Goal: Navigation & Orientation: Understand site structure

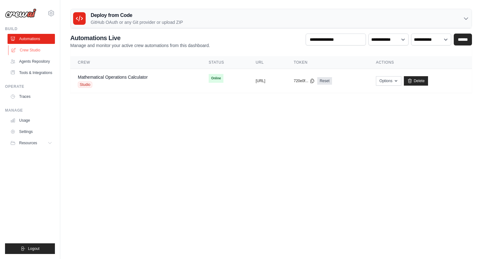
click at [34, 50] on link "Crew Studio" at bounding box center [31, 50] width 47 height 10
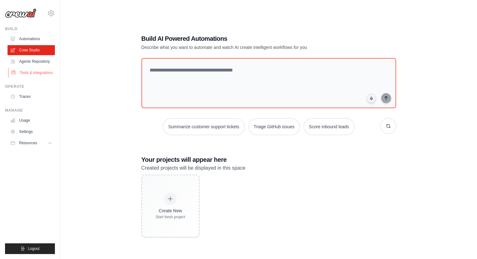
click at [29, 76] on link "Tools & Integrations" at bounding box center [31, 73] width 47 height 10
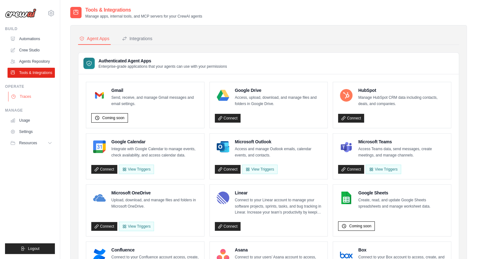
click at [29, 100] on link "Traces" at bounding box center [31, 97] width 47 height 10
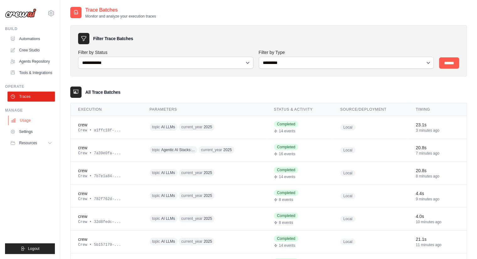
click at [27, 124] on link "Usage" at bounding box center [31, 120] width 47 height 10
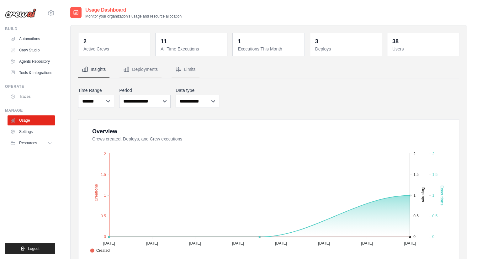
click at [31, 137] on link "Settings" at bounding box center [31, 132] width 47 height 10
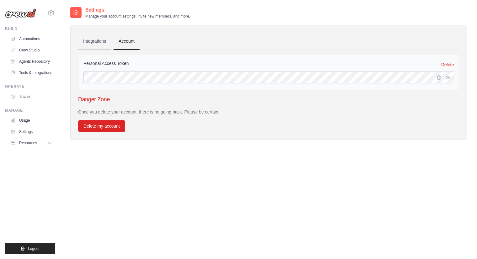
click at [91, 39] on link "Integrations" at bounding box center [94, 41] width 33 height 17
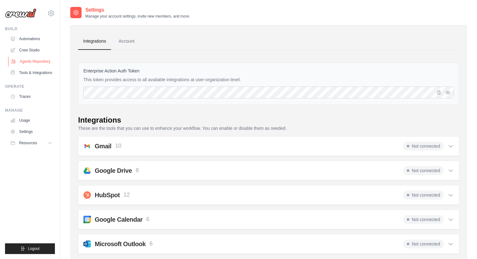
click at [46, 64] on link "Agents Repository" at bounding box center [31, 61] width 47 height 10
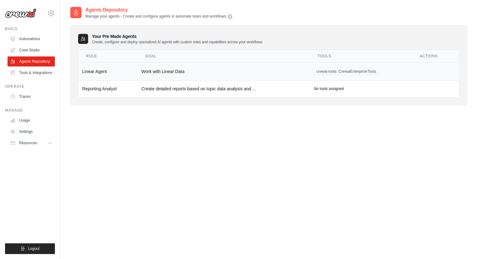
click at [94, 73] on td "Linear Agent" at bounding box center [107, 71] width 59 height 18
